Goal: Information Seeking & Learning: Learn about a topic

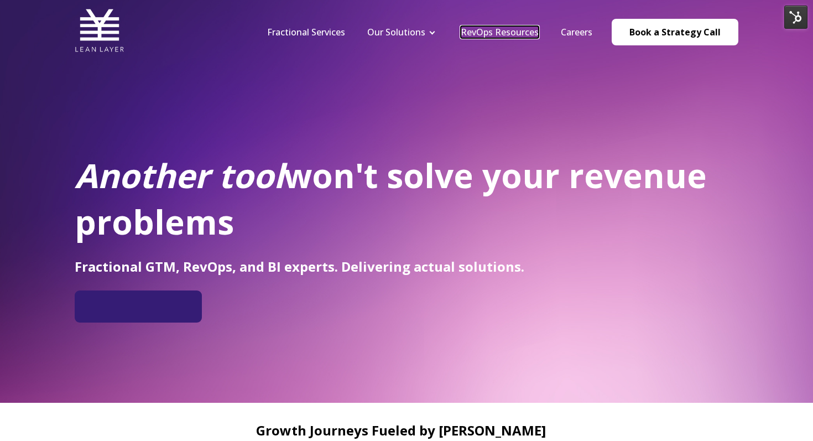
click at [492, 35] on link "RevOps Resources" at bounding box center [500, 32] width 78 height 12
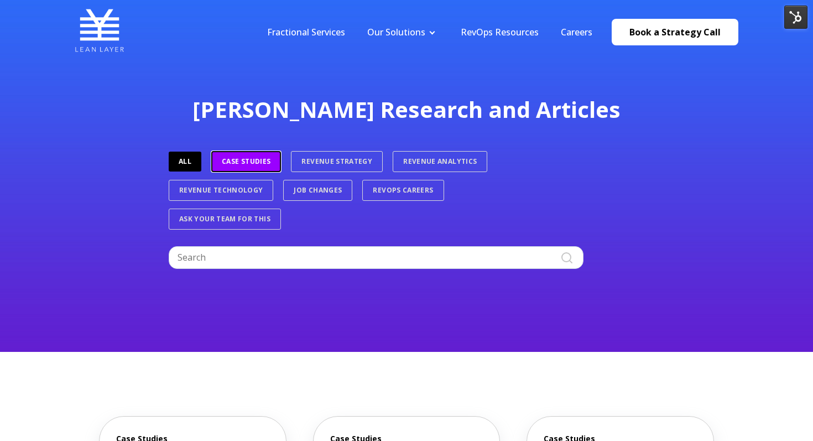
click at [271, 158] on link "Case Studies" at bounding box center [246, 161] width 70 height 21
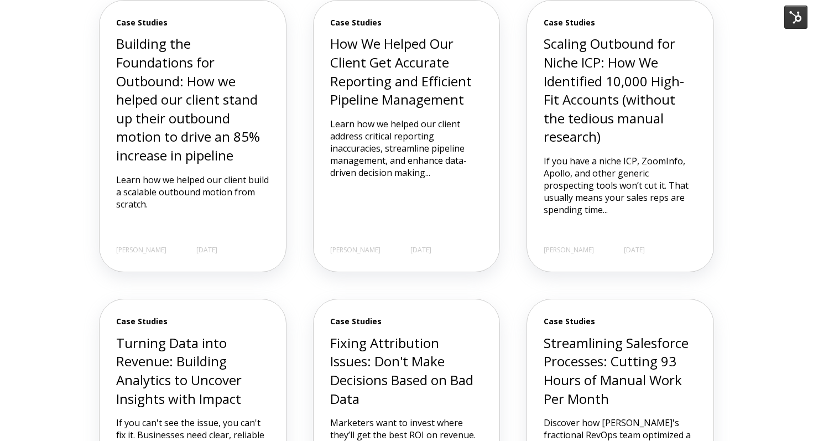
scroll to position [417, 0]
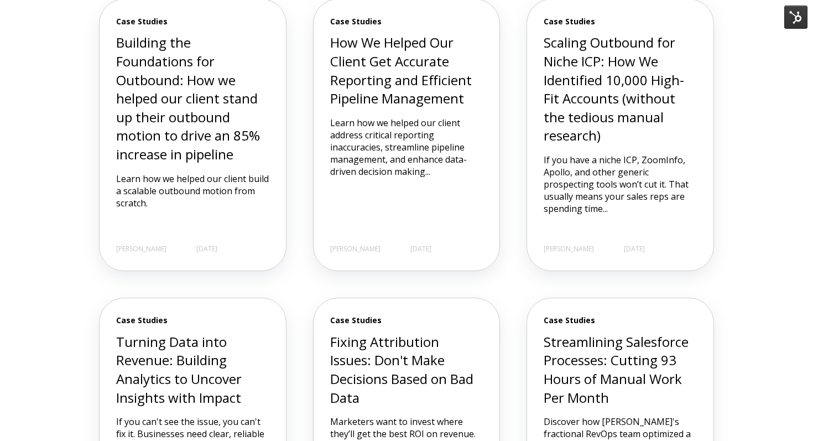
click at [232, 189] on p "Learn how we helped our client build a scalable outbound motion from scratch." at bounding box center [192, 191] width 153 height 37
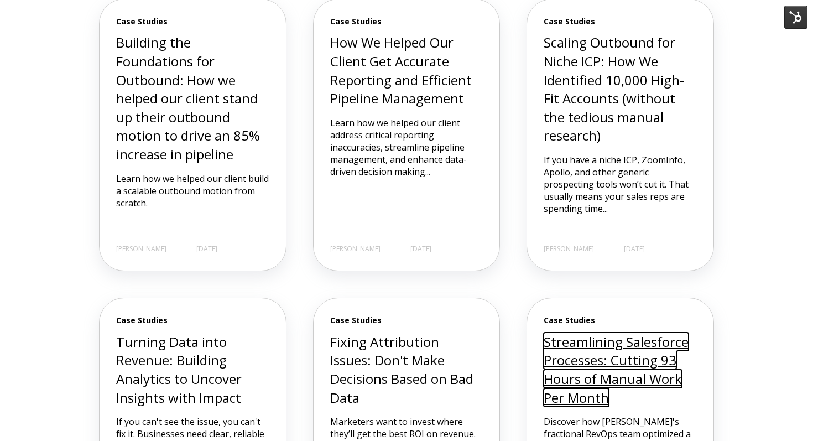
click at [553, 341] on link "Streamlining Salesforce Processes: Cutting 93 Hours of Manual Work Per Month" at bounding box center [616, 369] width 145 height 74
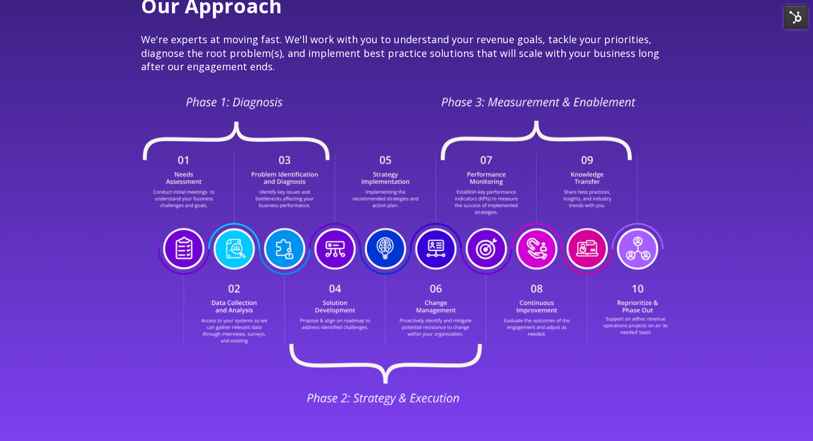
scroll to position [1921, 0]
